Goal: Information Seeking & Learning: Find specific fact

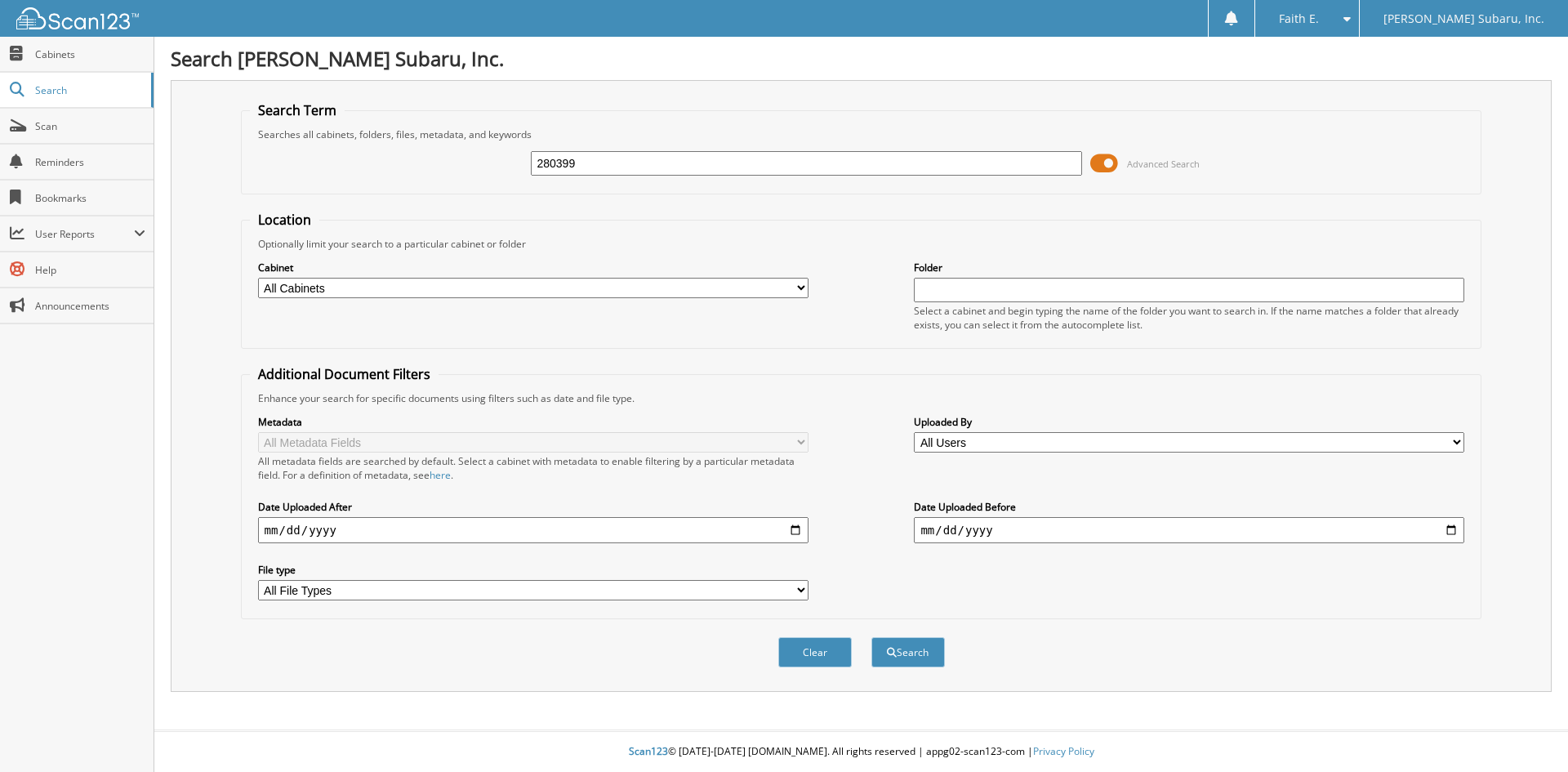
type input "280399"
click at [871, 637] on button "Search" at bounding box center [908, 652] width 74 height 30
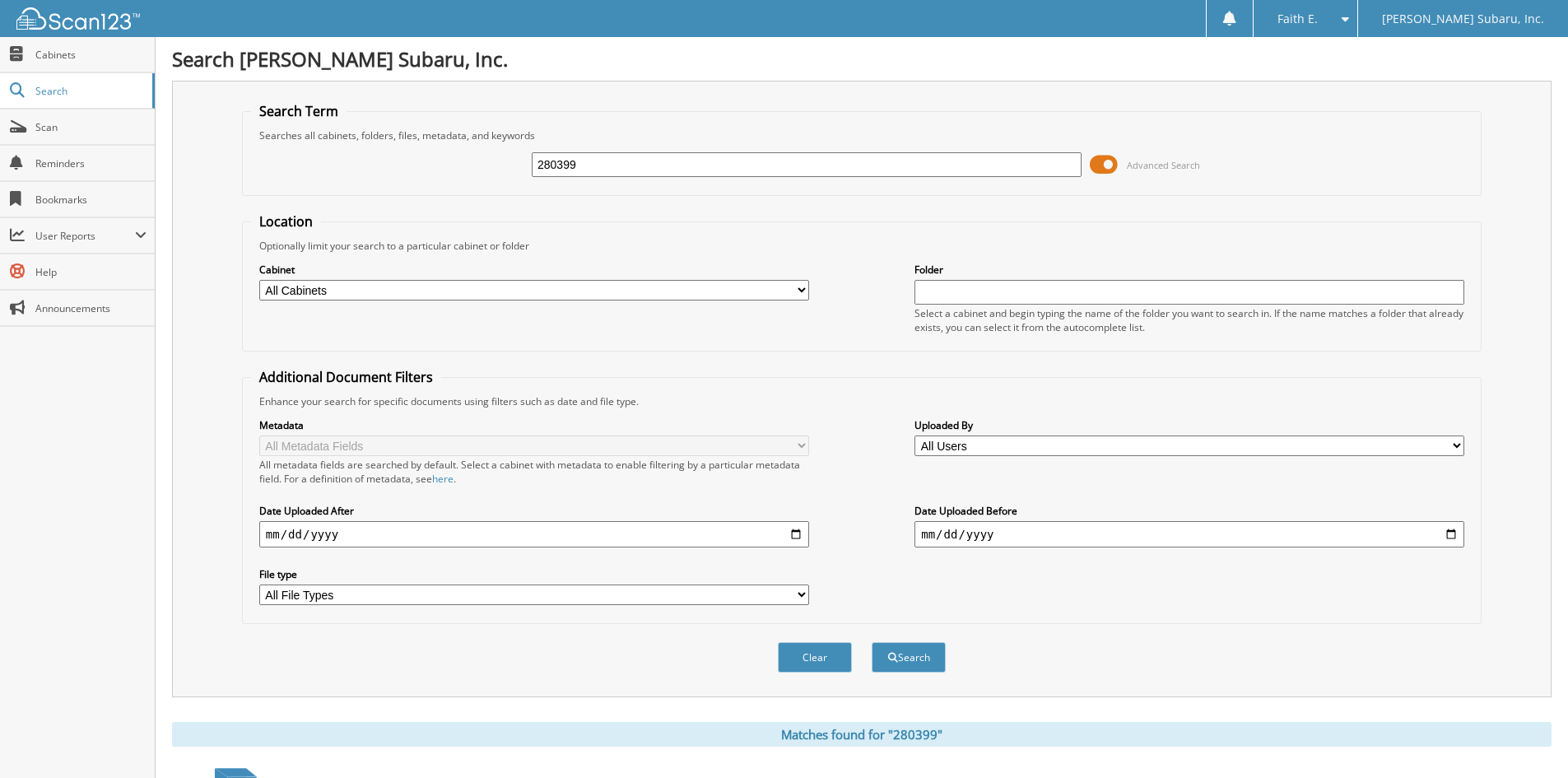
click at [649, 170] on input "280399" at bounding box center [806, 164] width 550 height 25
type input "595138"
click at [871, 642] on button "Search" at bounding box center [908, 657] width 74 height 30
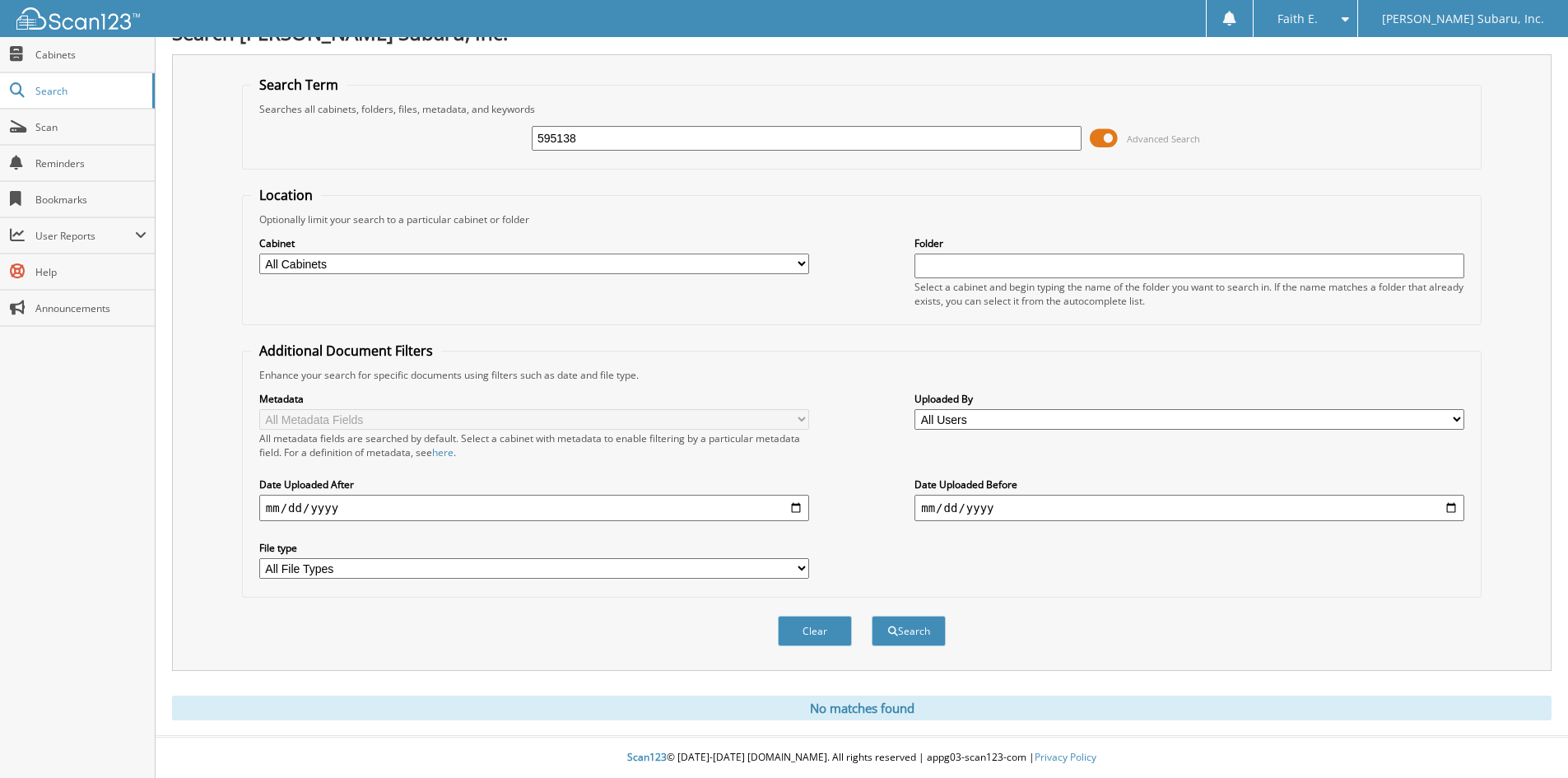
click at [624, 136] on input "595138" at bounding box center [806, 139] width 550 height 25
type input "DT2851A"
click at [871, 616] on button "Search" at bounding box center [908, 631] width 74 height 30
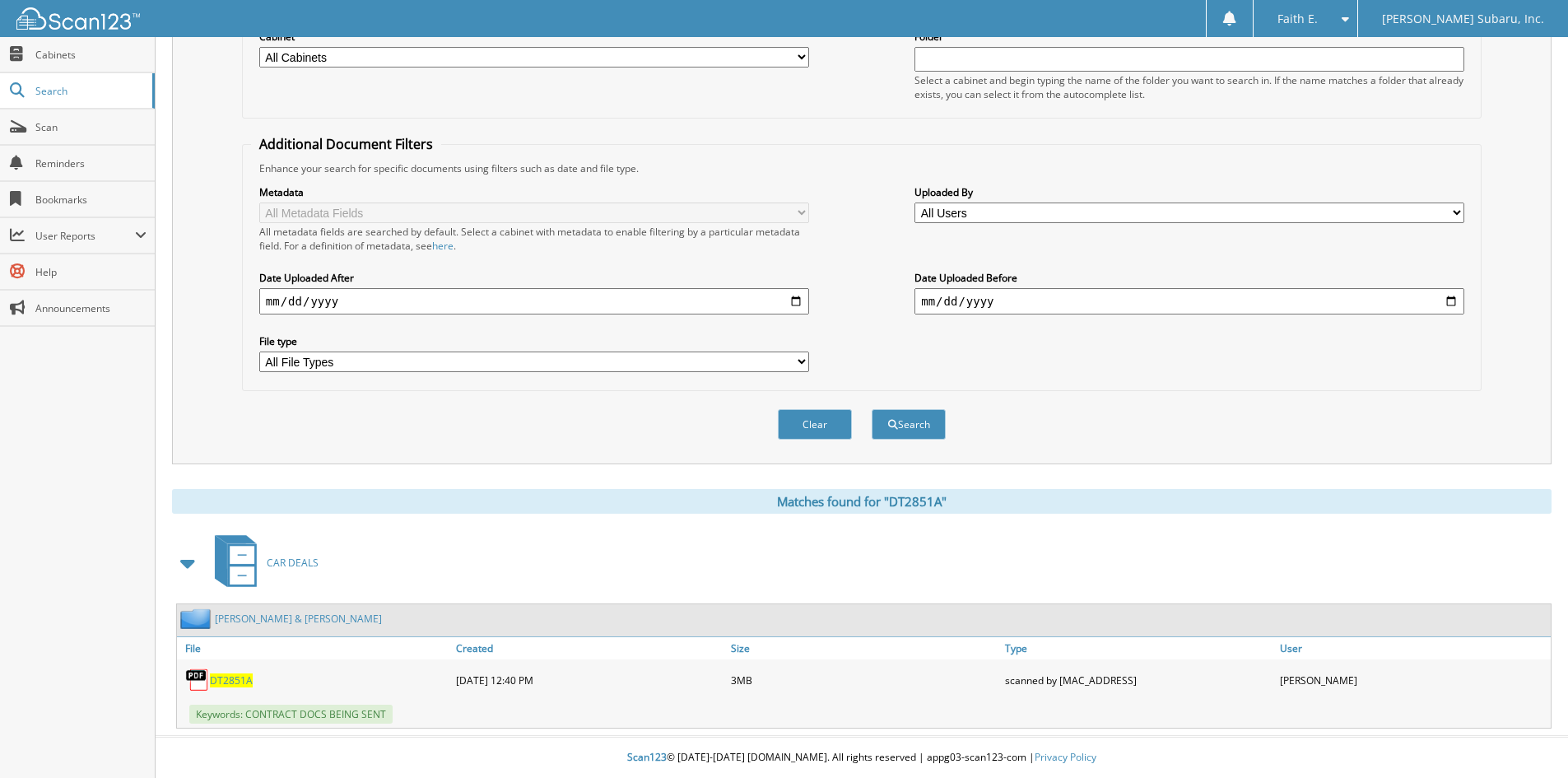
click at [226, 681] on span "DT2851A" at bounding box center [230, 680] width 43 height 14
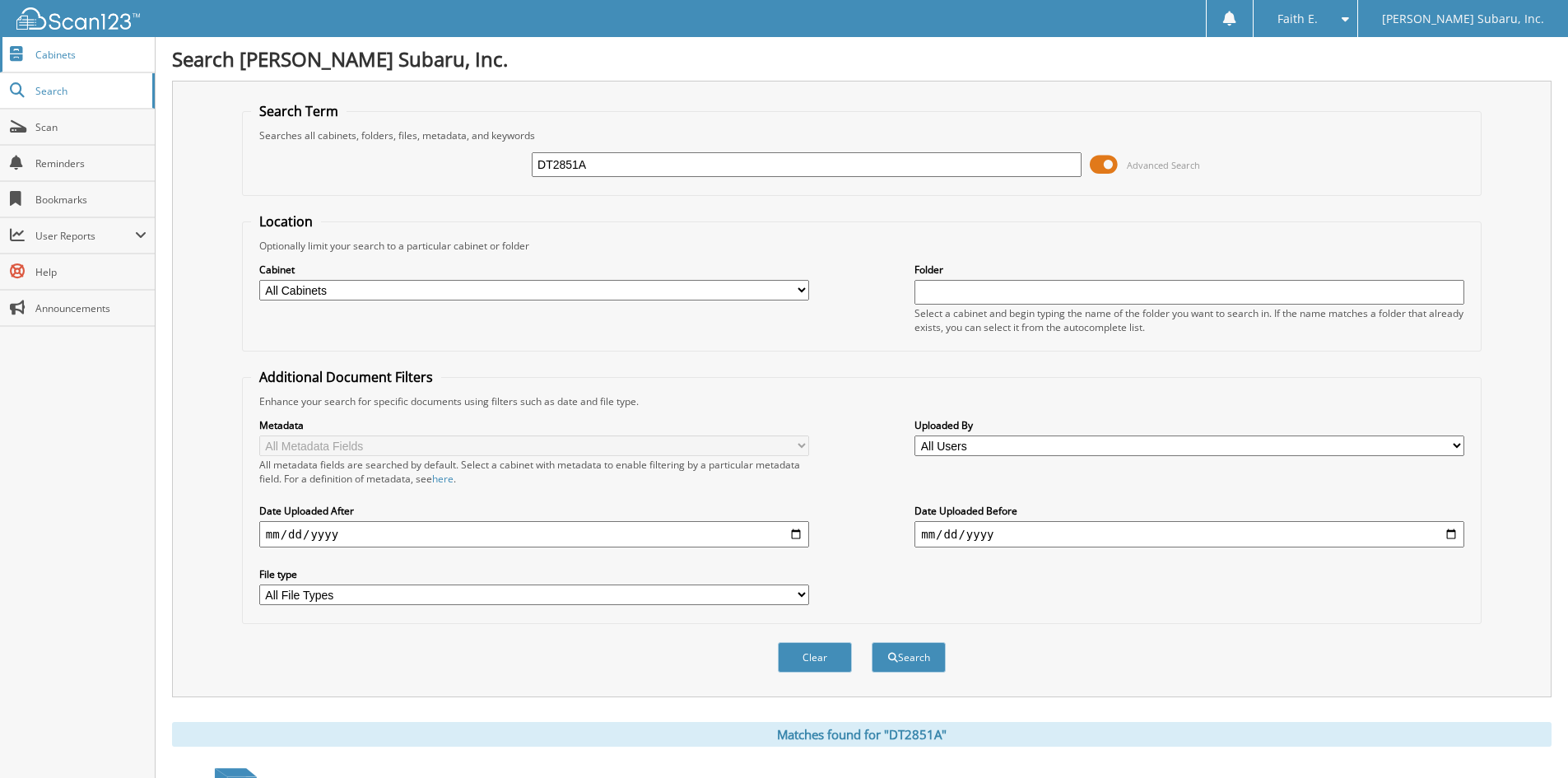
click at [104, 50] on span "Cabinets" at bounding box center [90, 54] width 111 height 14
